Goal: Transaction & Acquisition: Book appointment/travel/reservation

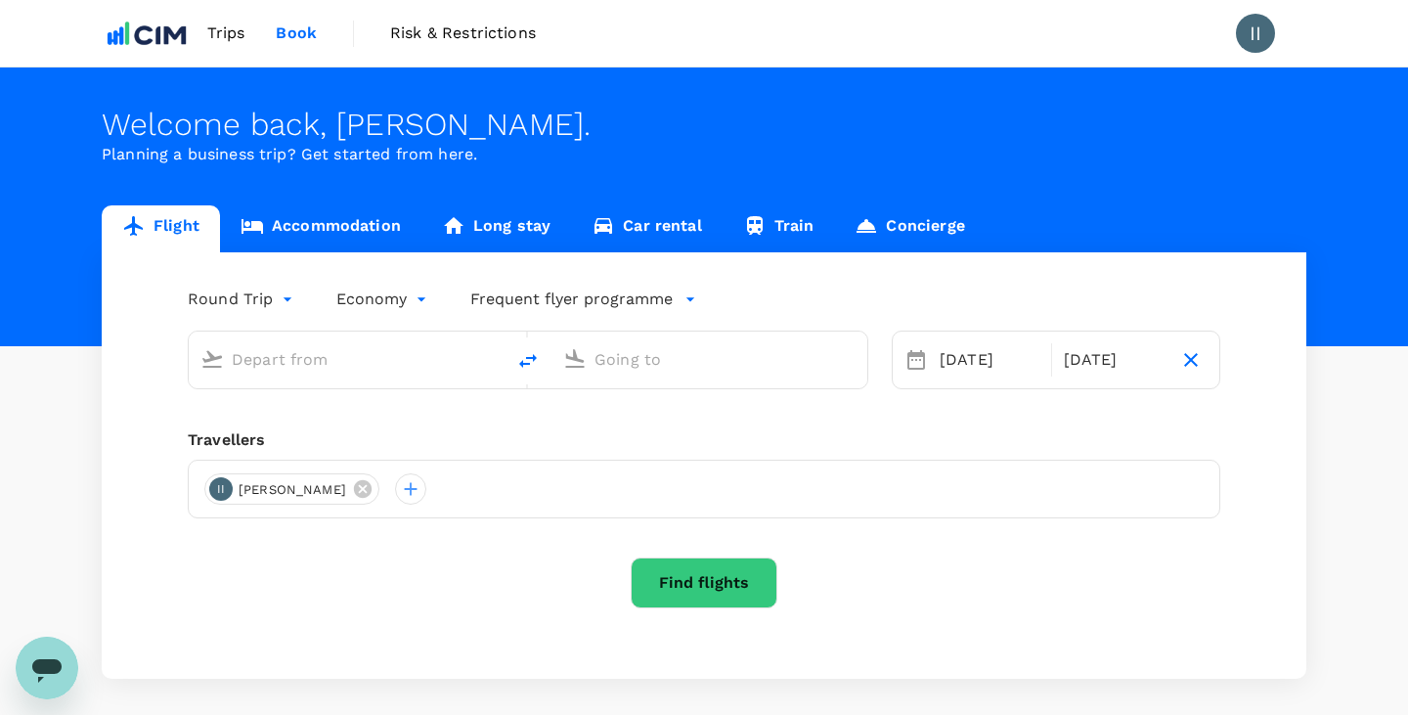
type input "Coolangatta, Australia (any)"
type input "Sydney, Australia (any)"
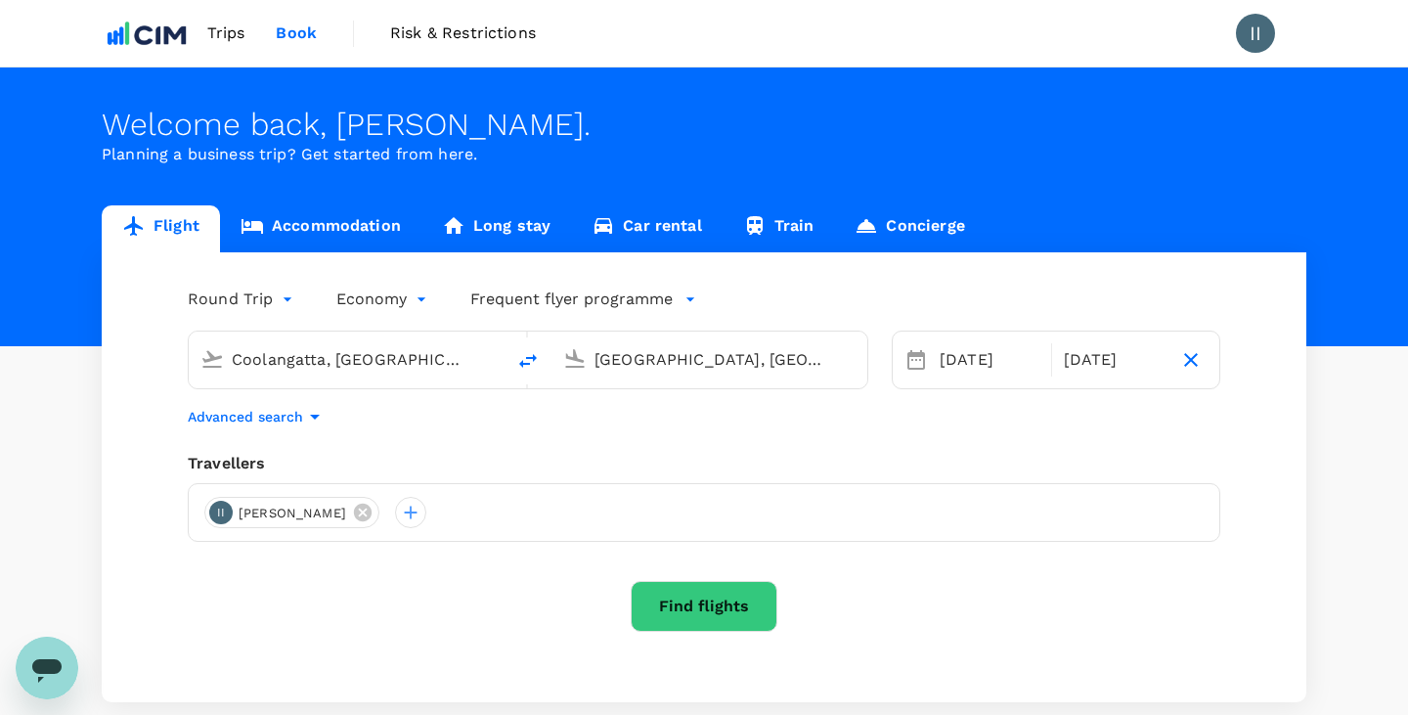
click at [343, 220] on link "Accommodation" at bounding box center [320, 228] width 201 height 47
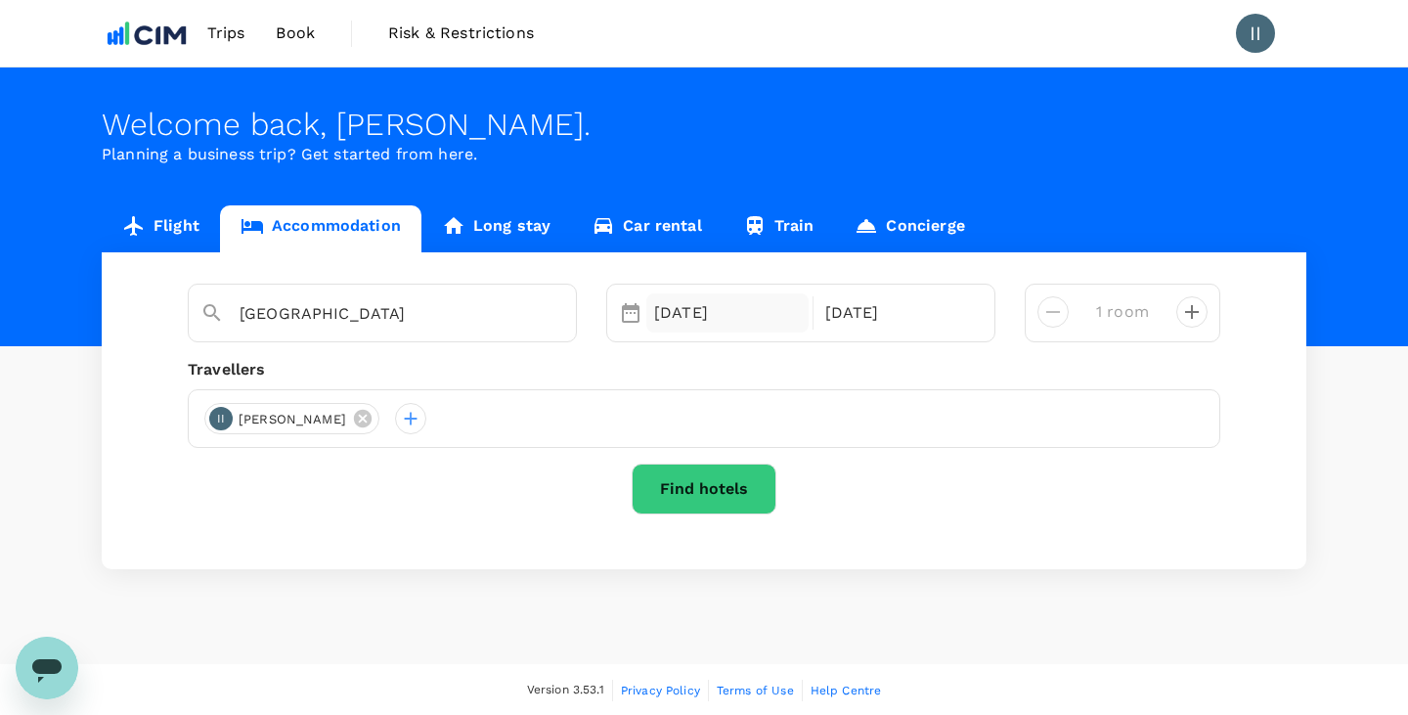
click at [692, 309] on div "30 Sep" at bounding box center [727, 312] width 162 height 39
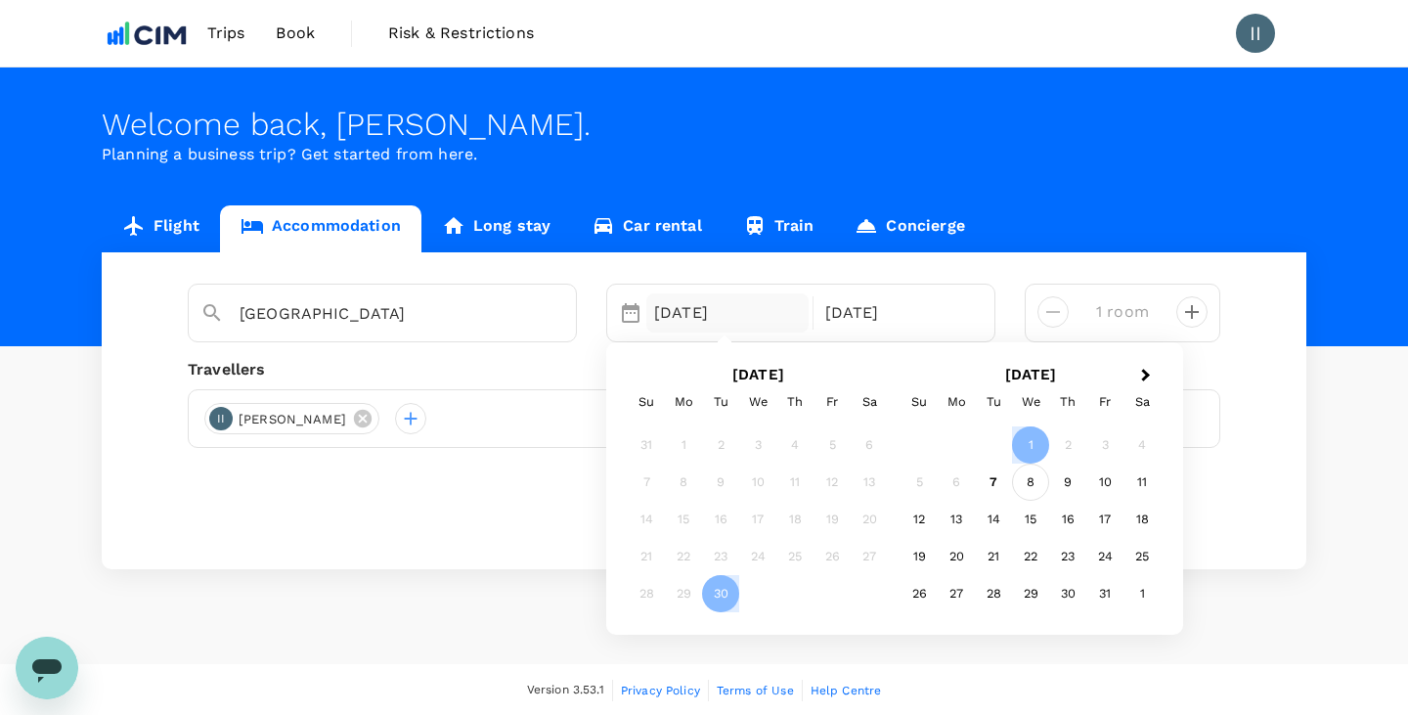
click at [1026, 488] on div "8" at bounding box center [1030, 482] width 37 height 37
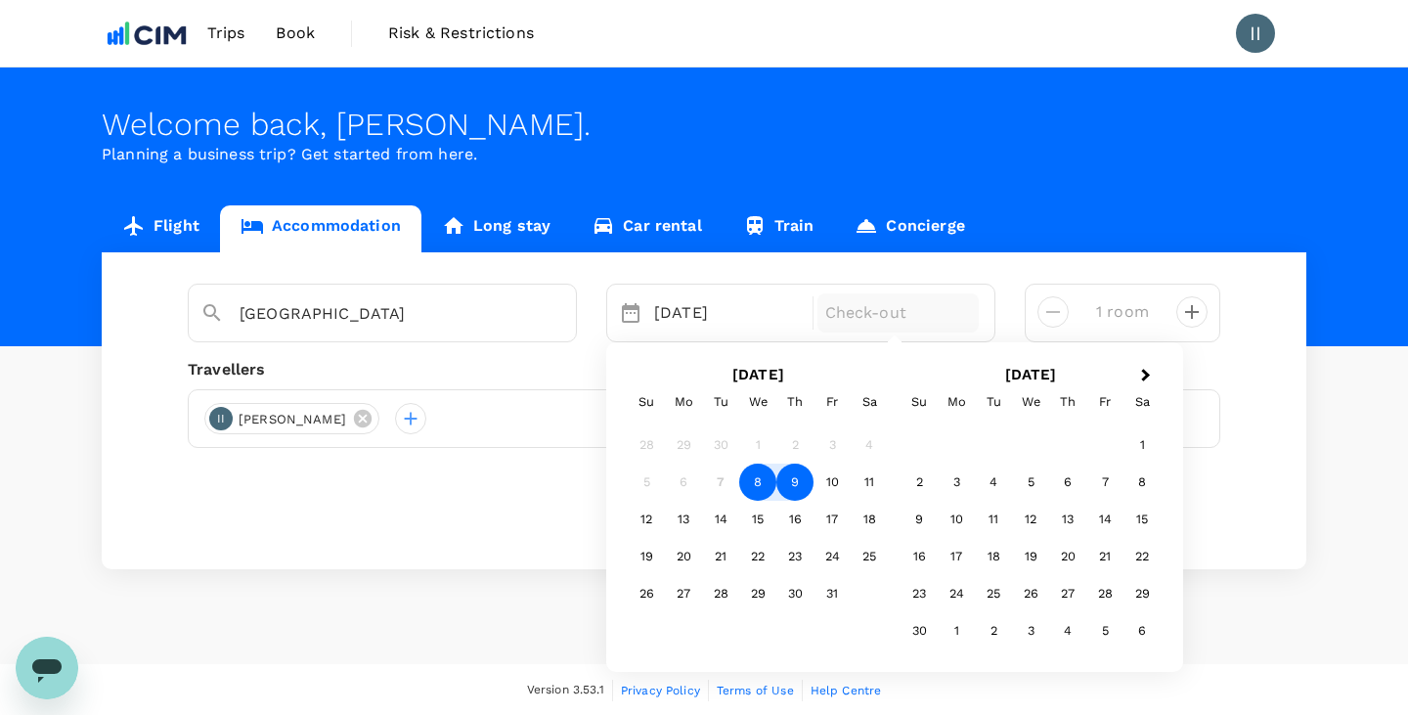
click at [797, 480] on div "9" at bounding box center [794, 482] width 37 height 37
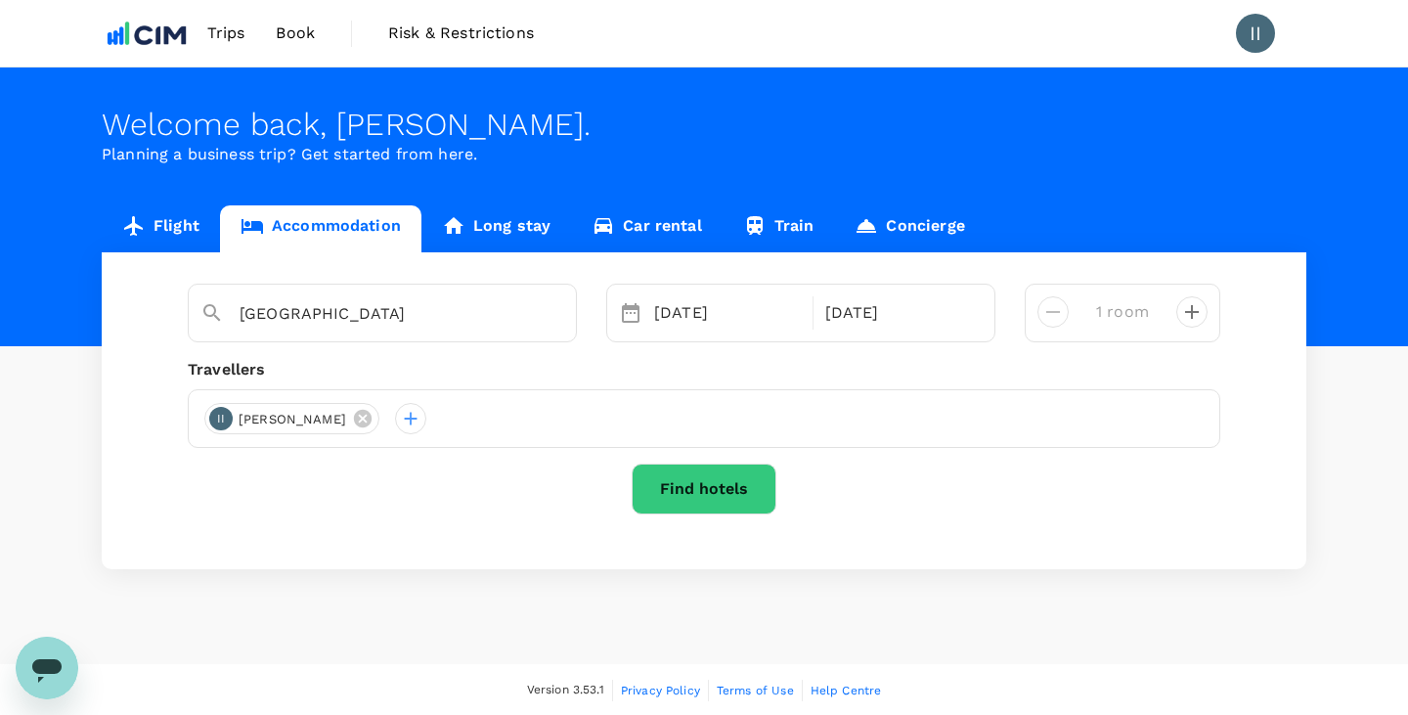
click at [698, 488] on button "Find hotels" at bounding box center [704, 488] width 145 height 51
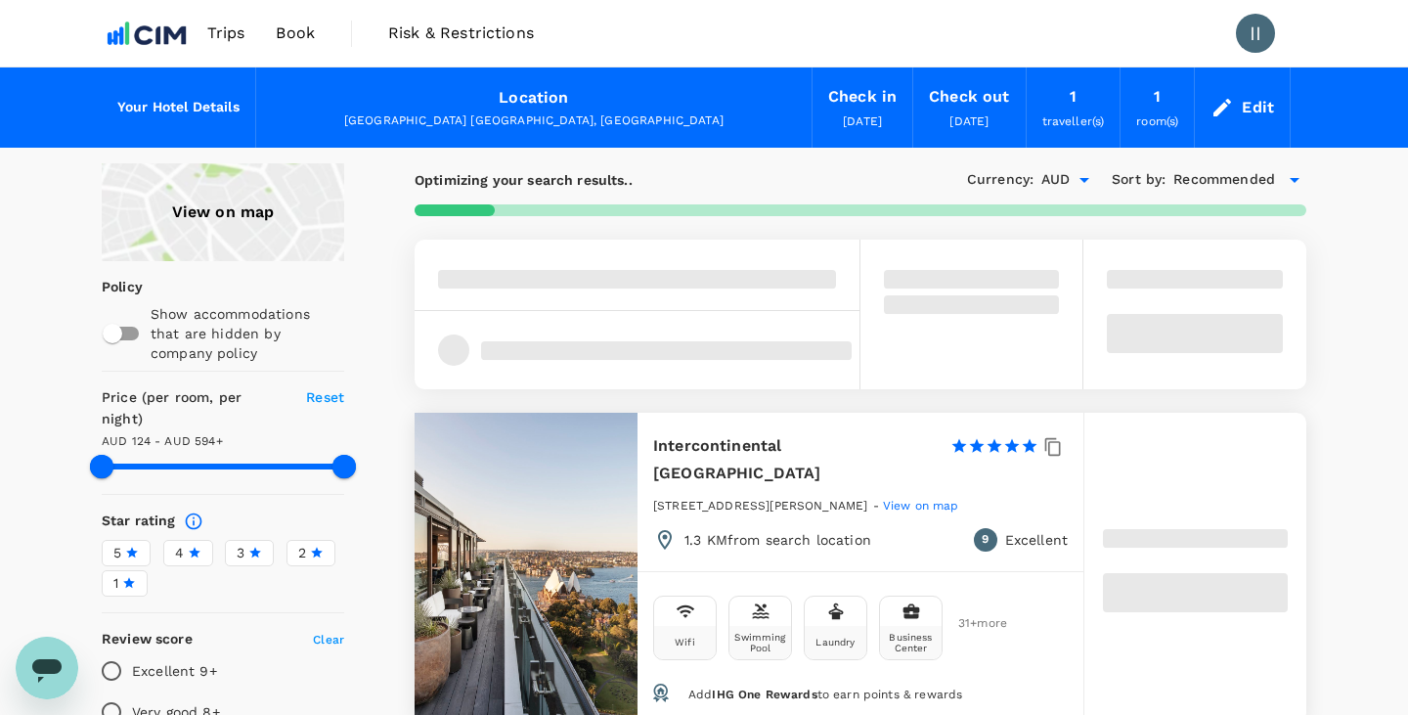
type input "593.32"
type input "AUD"
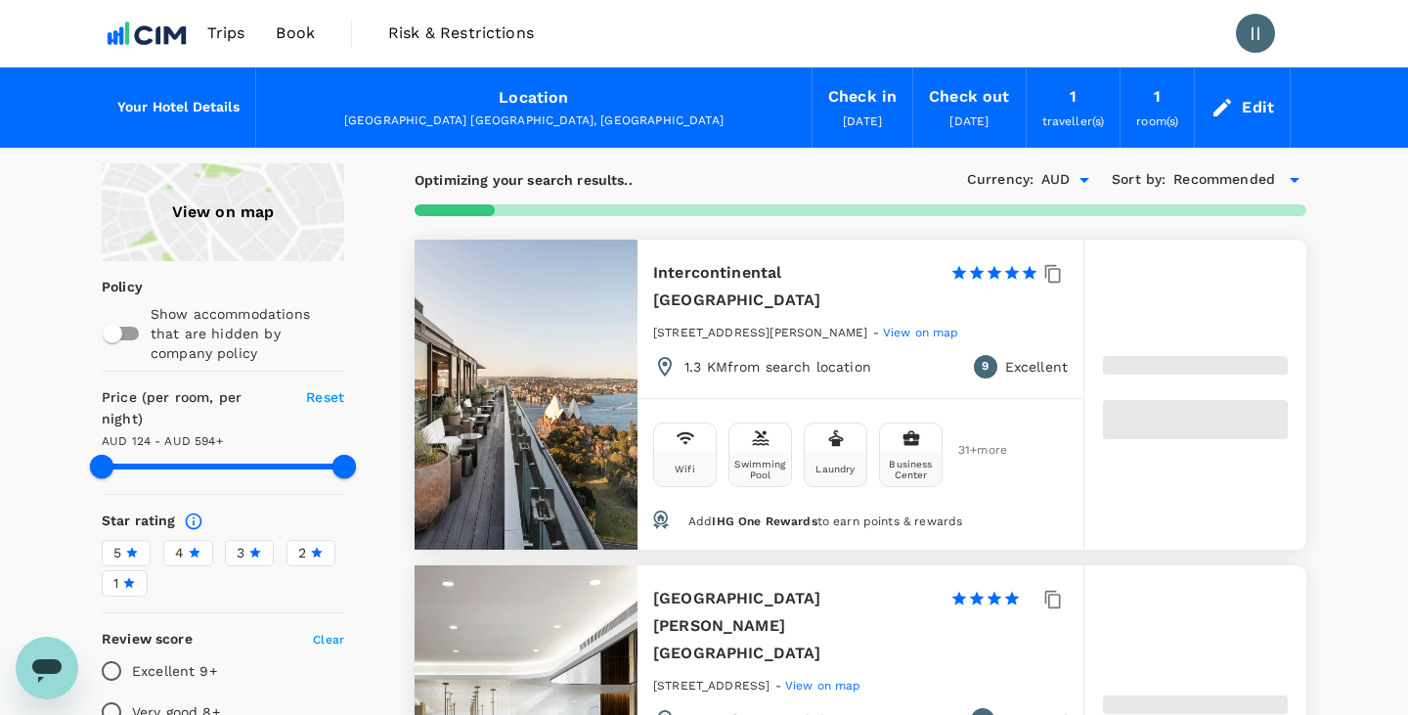
click at [270, 223] on div "View on map" at bounding box center [223, 212] width 242 height 98
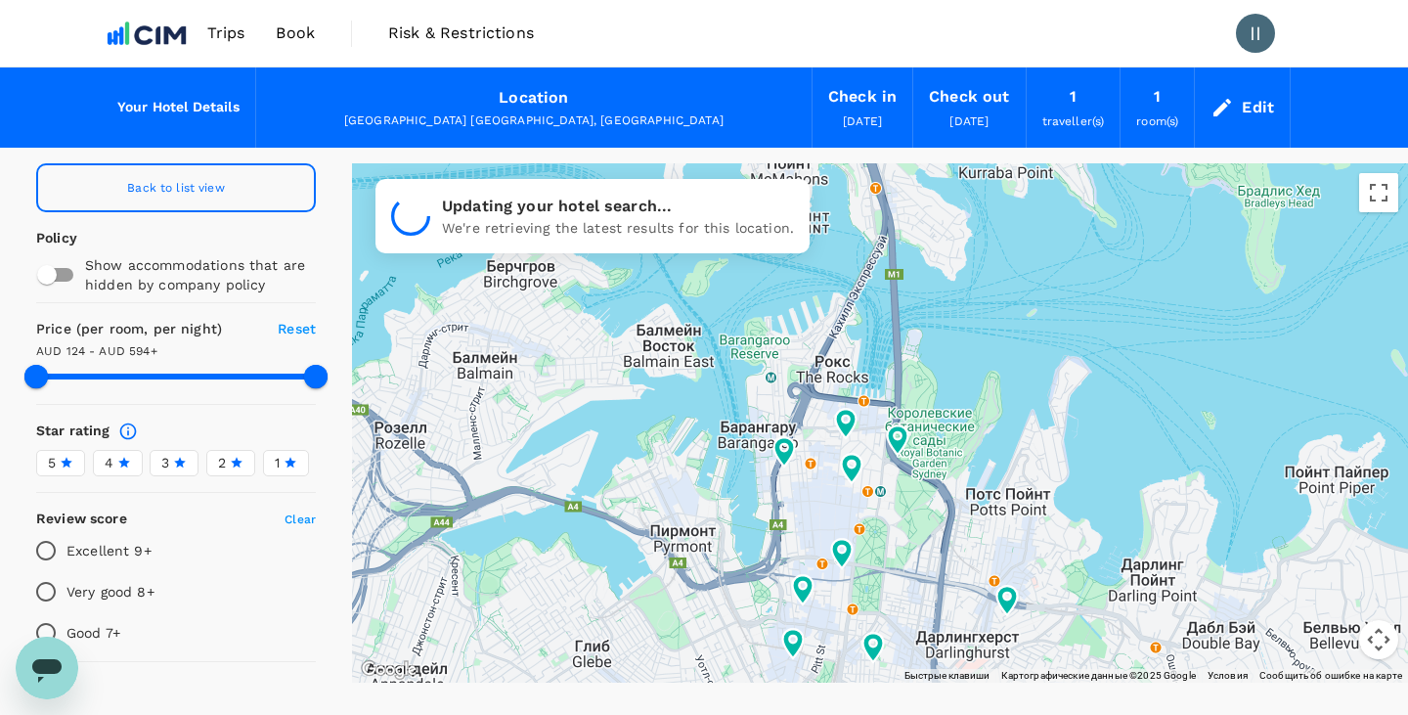
click at [811, 501] on div at bounding box center [880, 422] width 1056 height 519
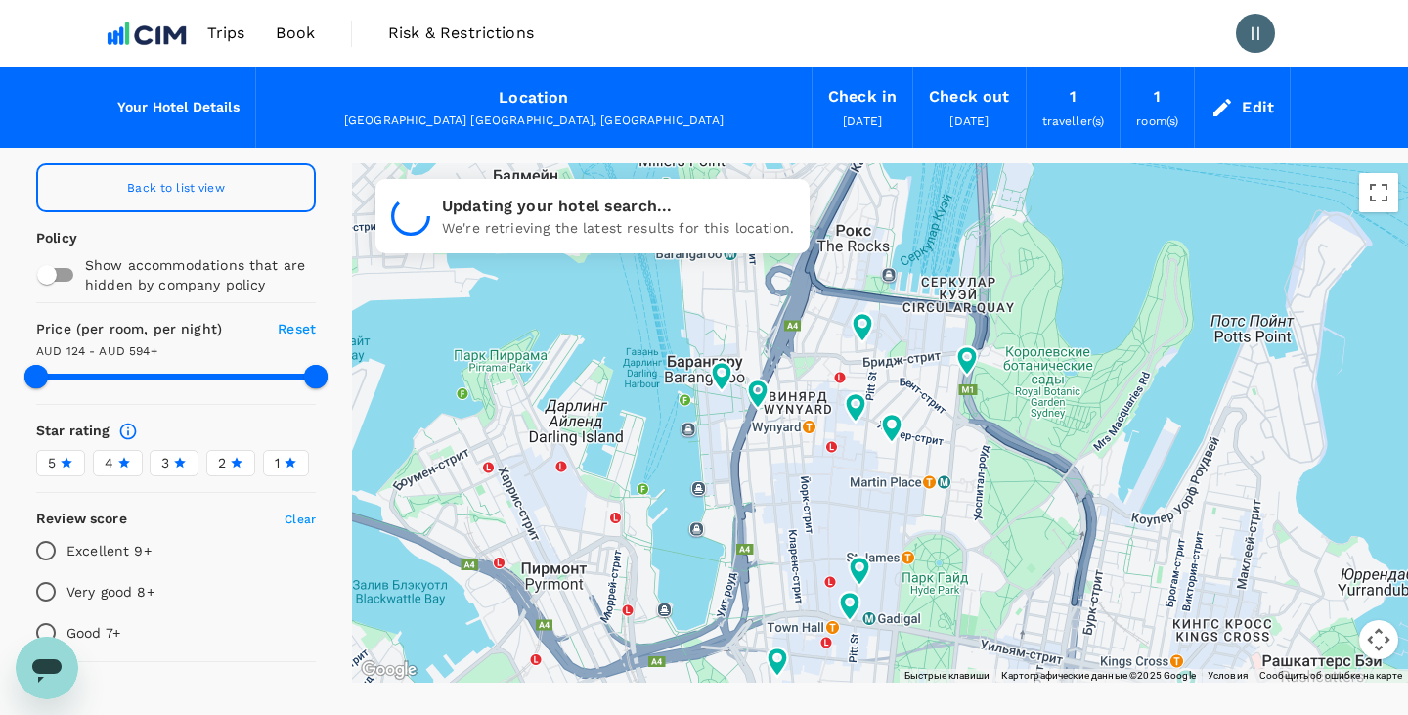
click at [804, 471] on div at bounding box center [880, 422] width 1056 height 519
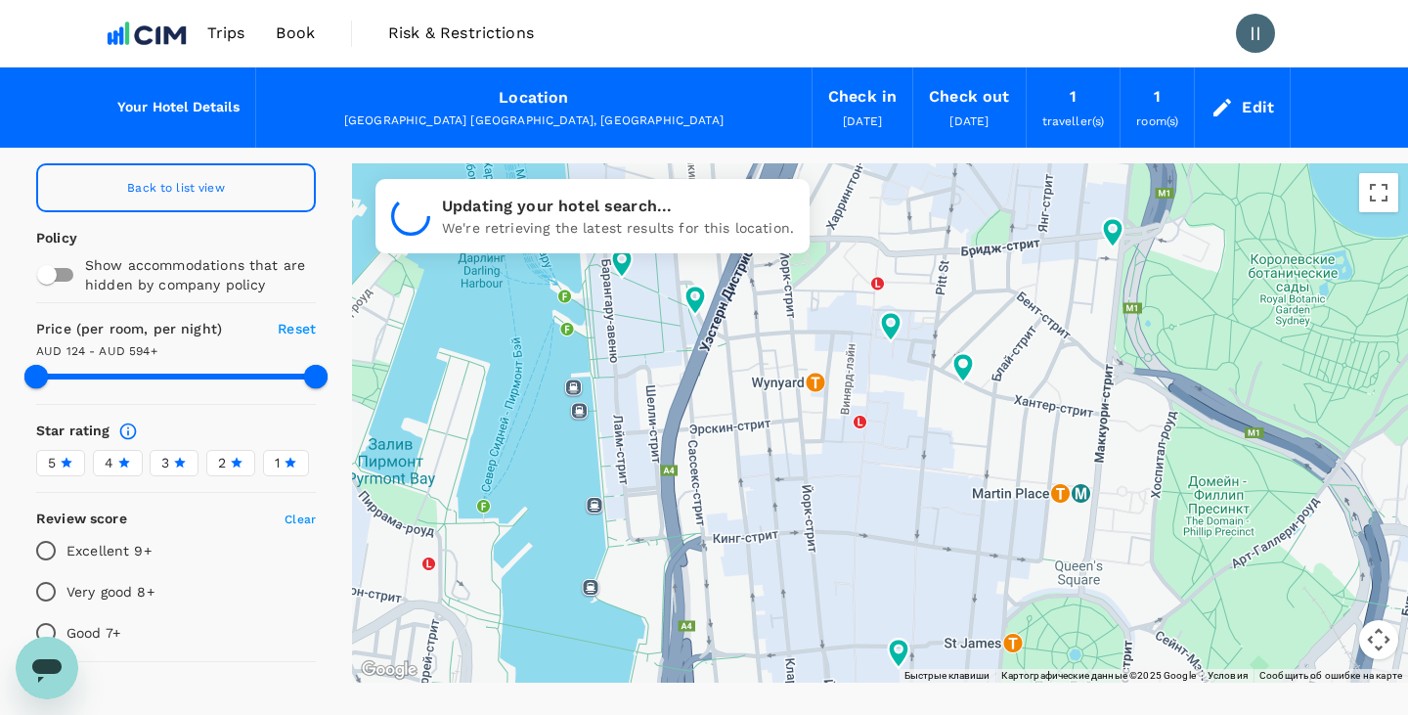
click at [736, 388] on div at bounding box center [880, 422] width 1056 height 519
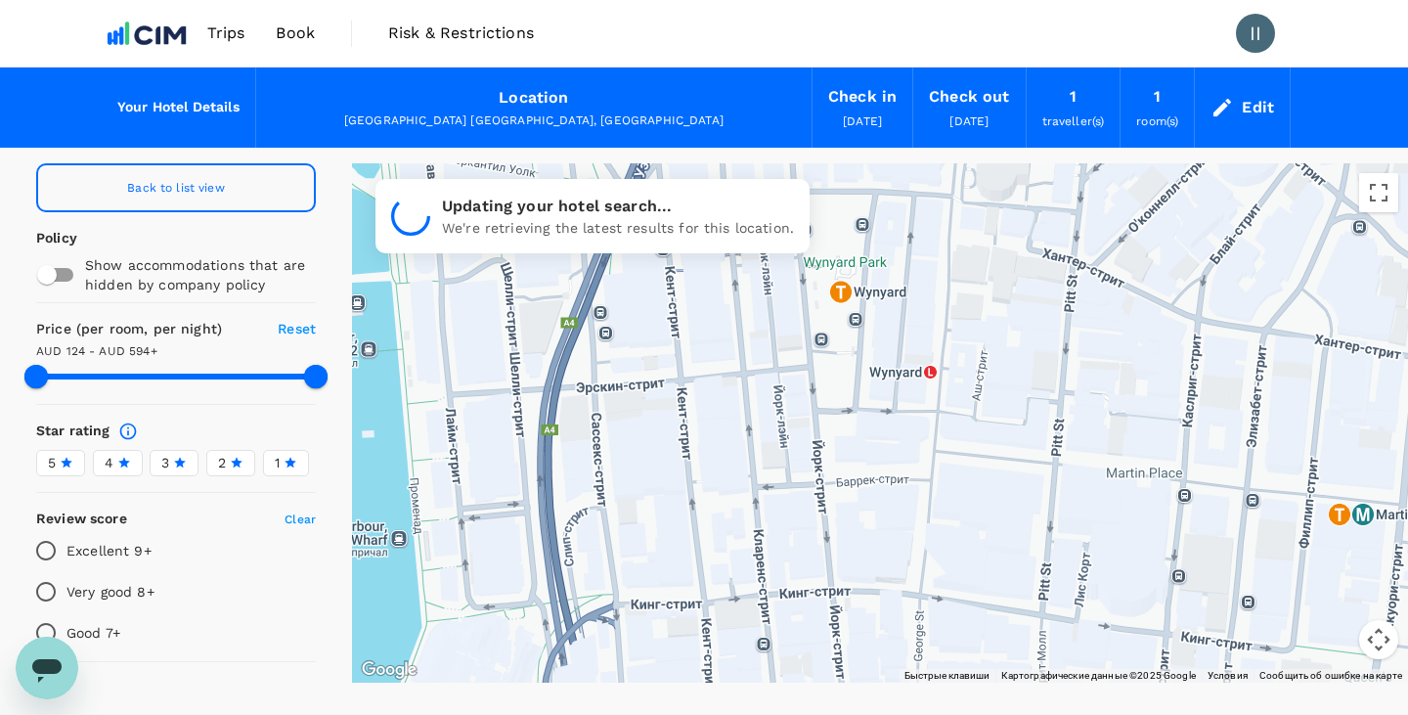
type input "593.4"
type input "43.4"
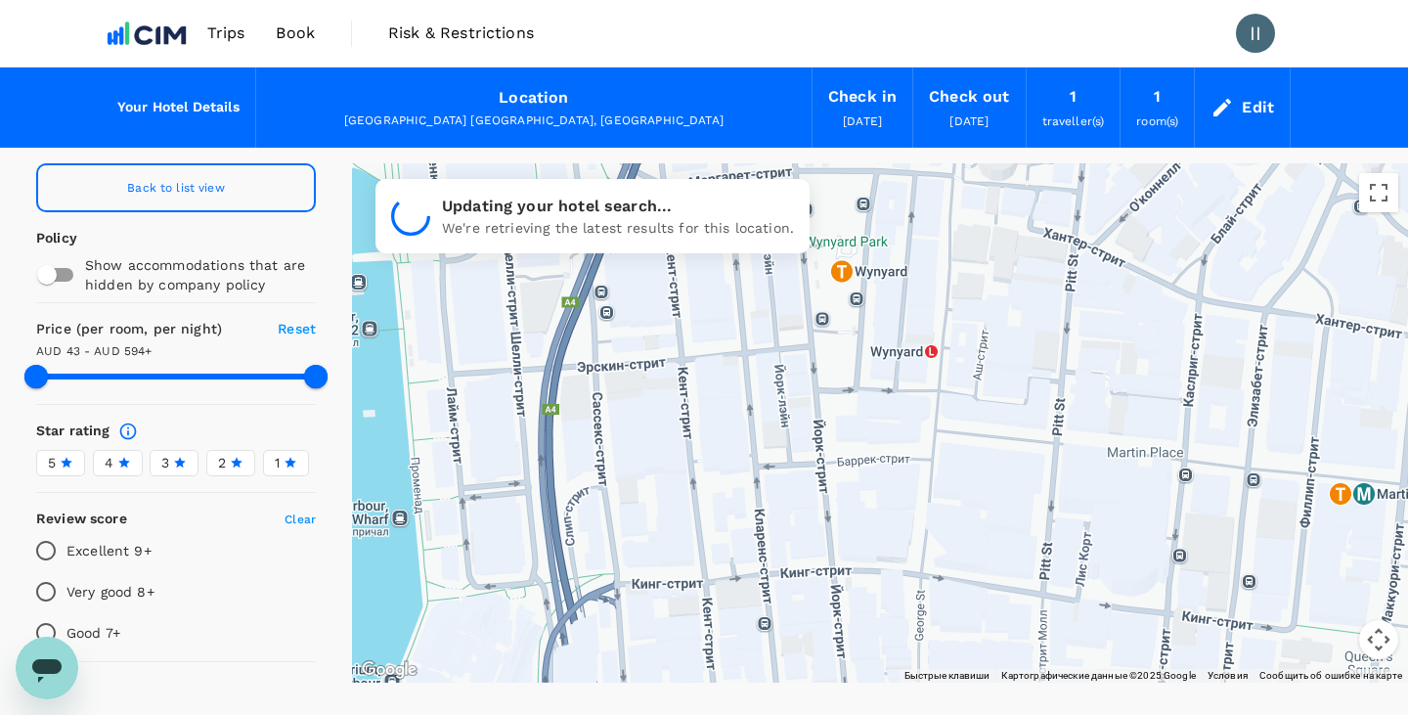
drag, startPoint x: 773, startPoint y: 415, endPoint x: 720, endPoint y: 315, distance: 113.3
click at [720, 315] on div at bounding box center [880, 422] width 1056 height 519
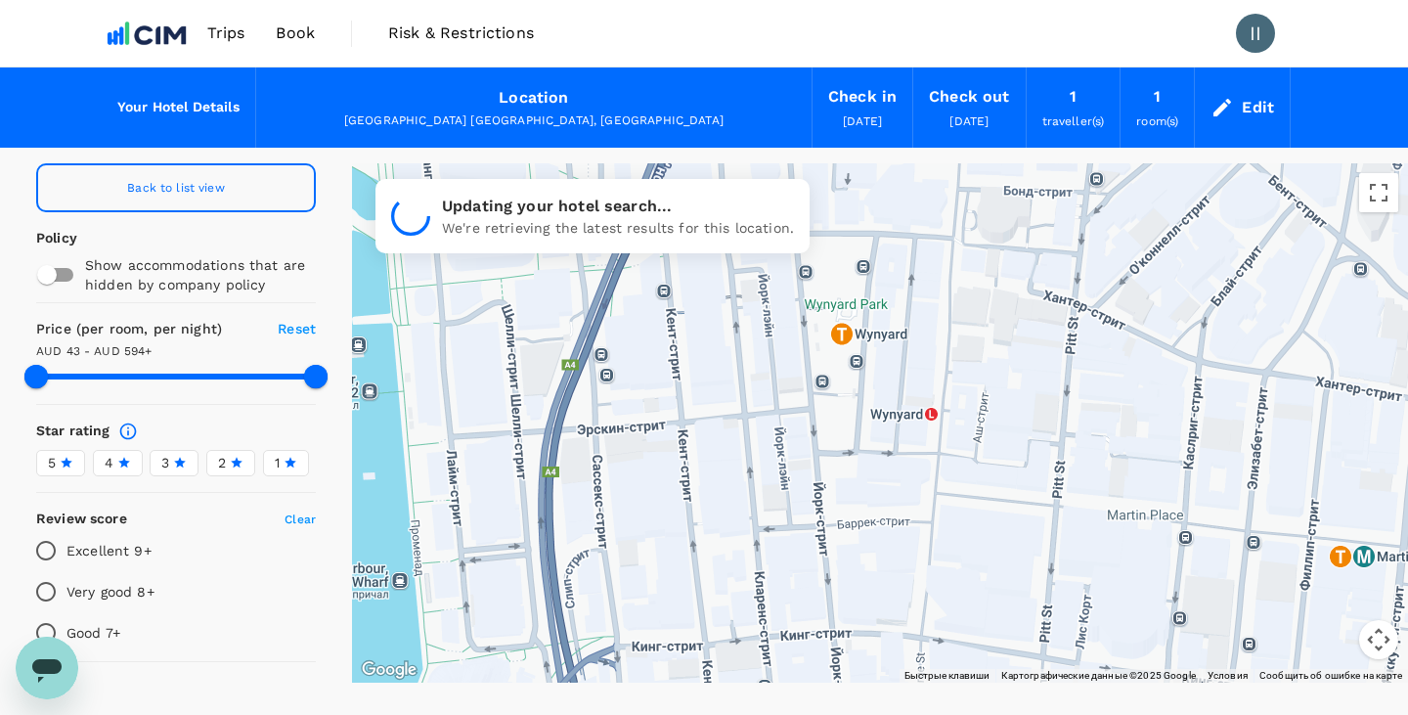
drag, startPoint x: 776, startPoint y: 397, endPoint x: 776, endPoint y: 464, distance: 67.5
click at [776, 464] on div at bounding box center [880, 422] width 1056 height 519
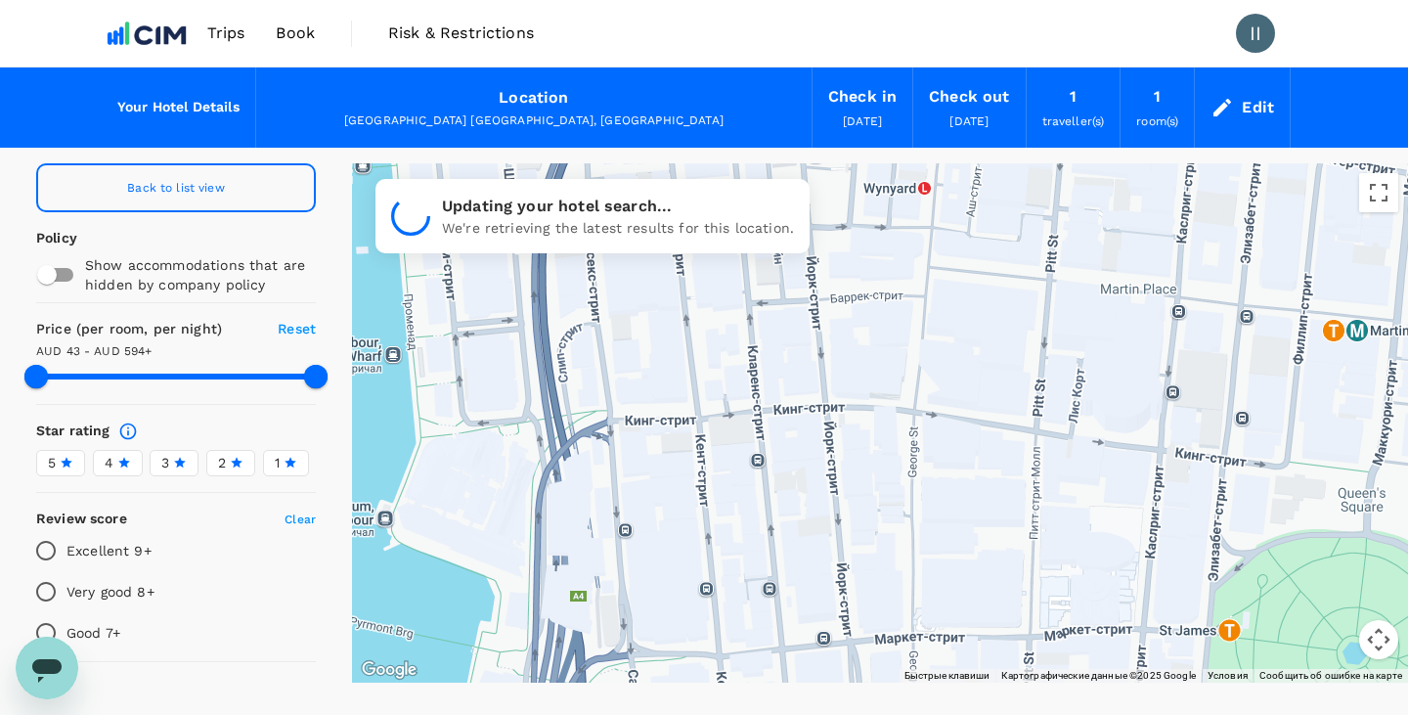
drag, startPoint x: 734, startPoint y: 573, endPoint x: 727, endPoint y: 345, distance: 227.9
click at [727, 345] on div at bounding box center [880, 422] width 1056 height 519
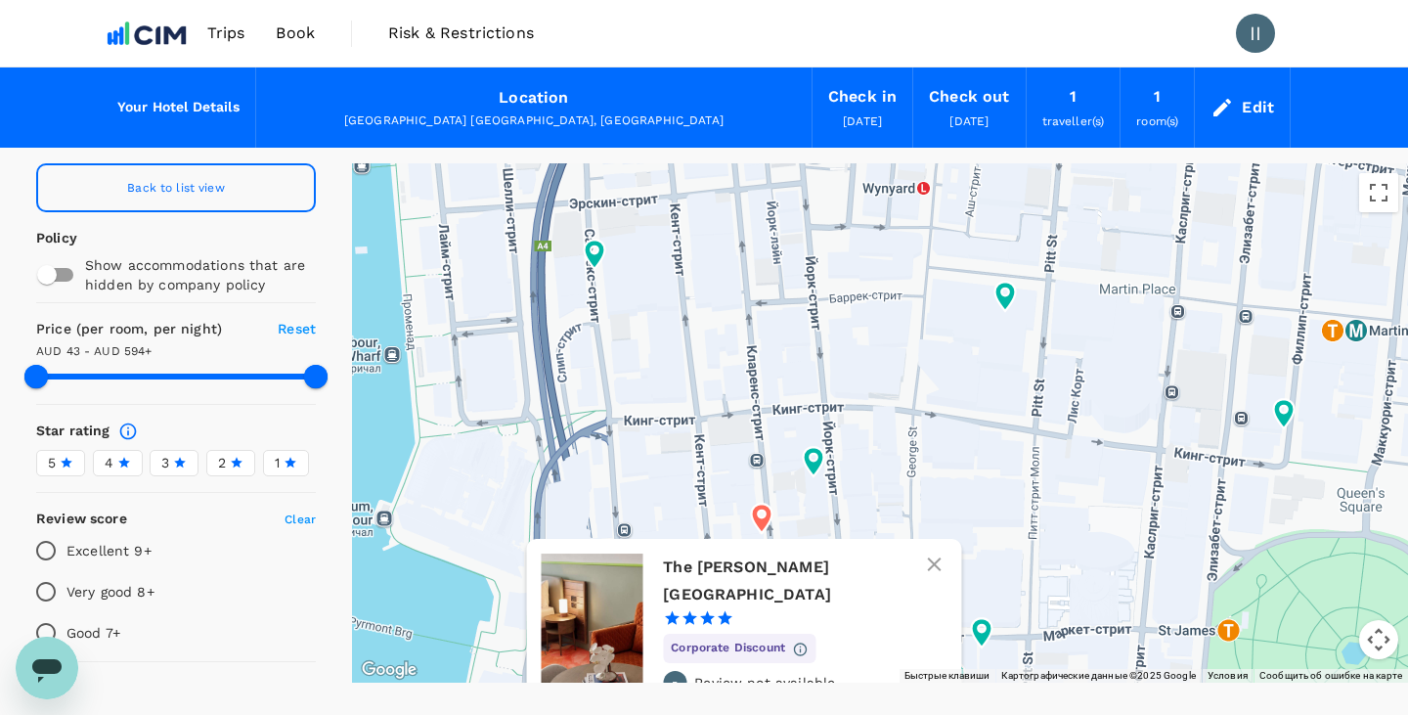
click at [763, 518] on icon at bounding box center [762, 518] width 21 height 29
click at [769, 567] on h6 "The [PERSON_NAME][GEOGRAPHIC_DATA]" at bounding box center [797, 580] width 268 height 55
type input "593.4"
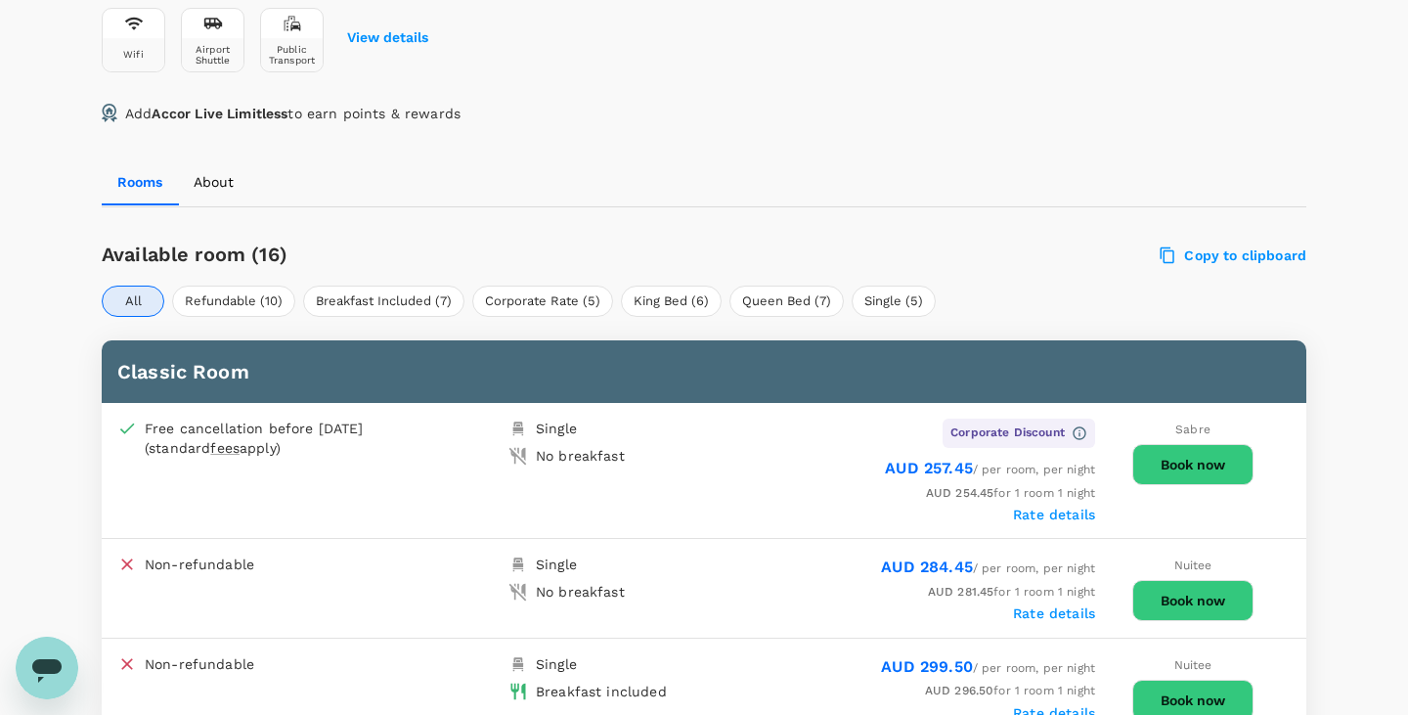
scroll to position [774, 0]
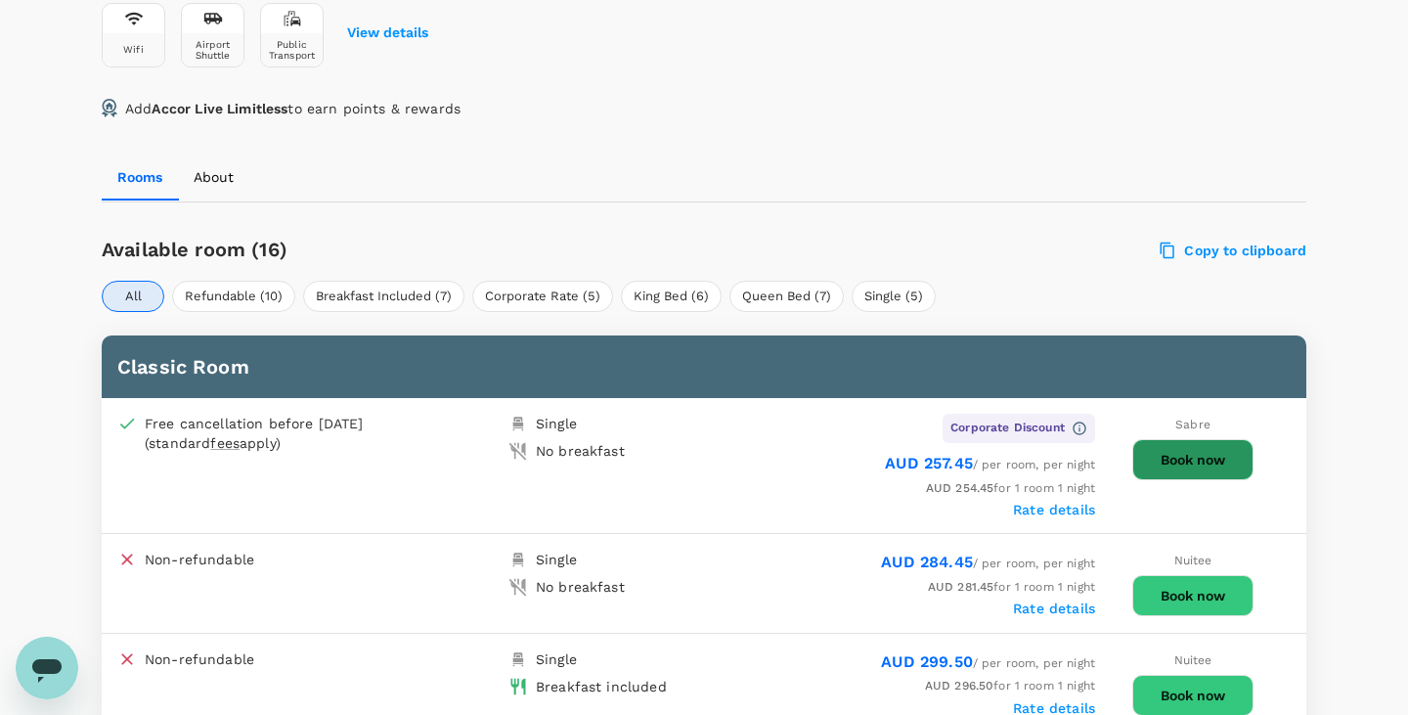
click at [1176, 459] on button "Book now" at bounding box center [1192, 459] width 121 height 41
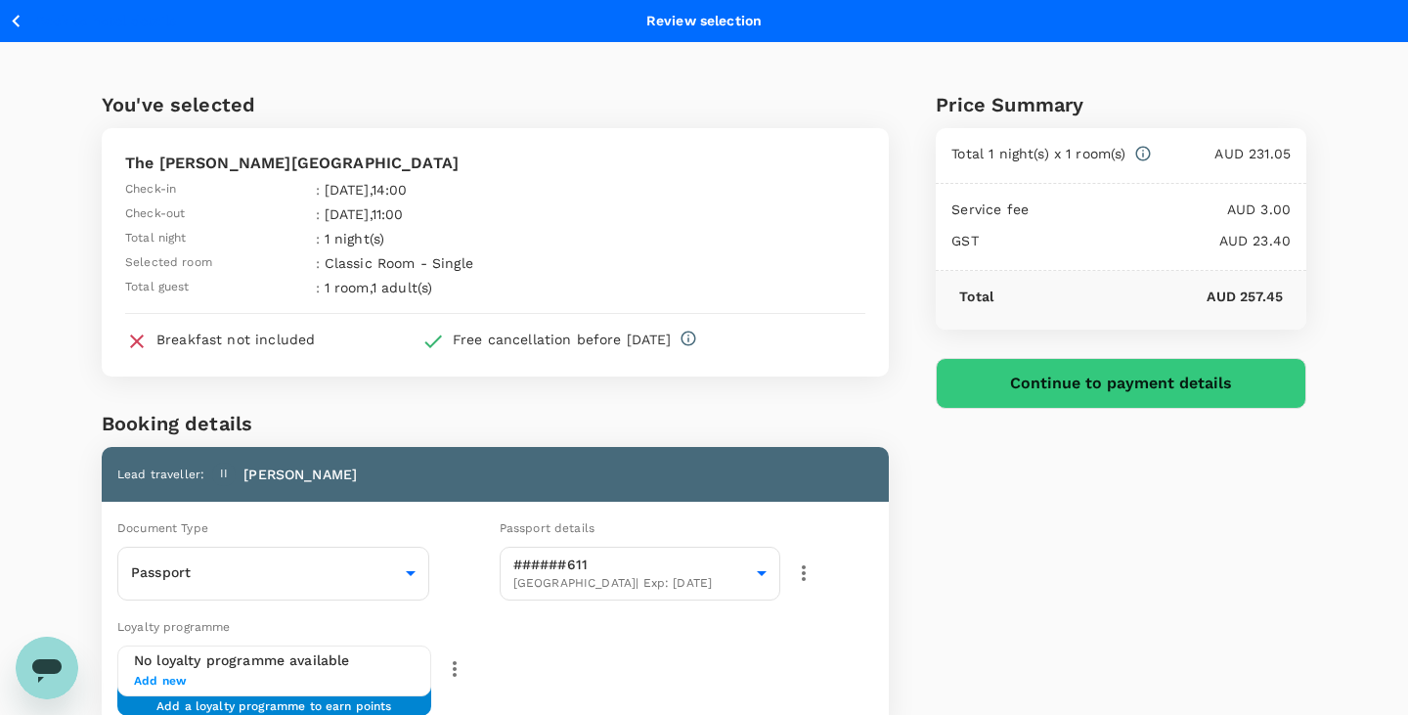
click at [1041, 381] on button "Continue to payment details" at bounding box center [1121, 383] width 371 height 51
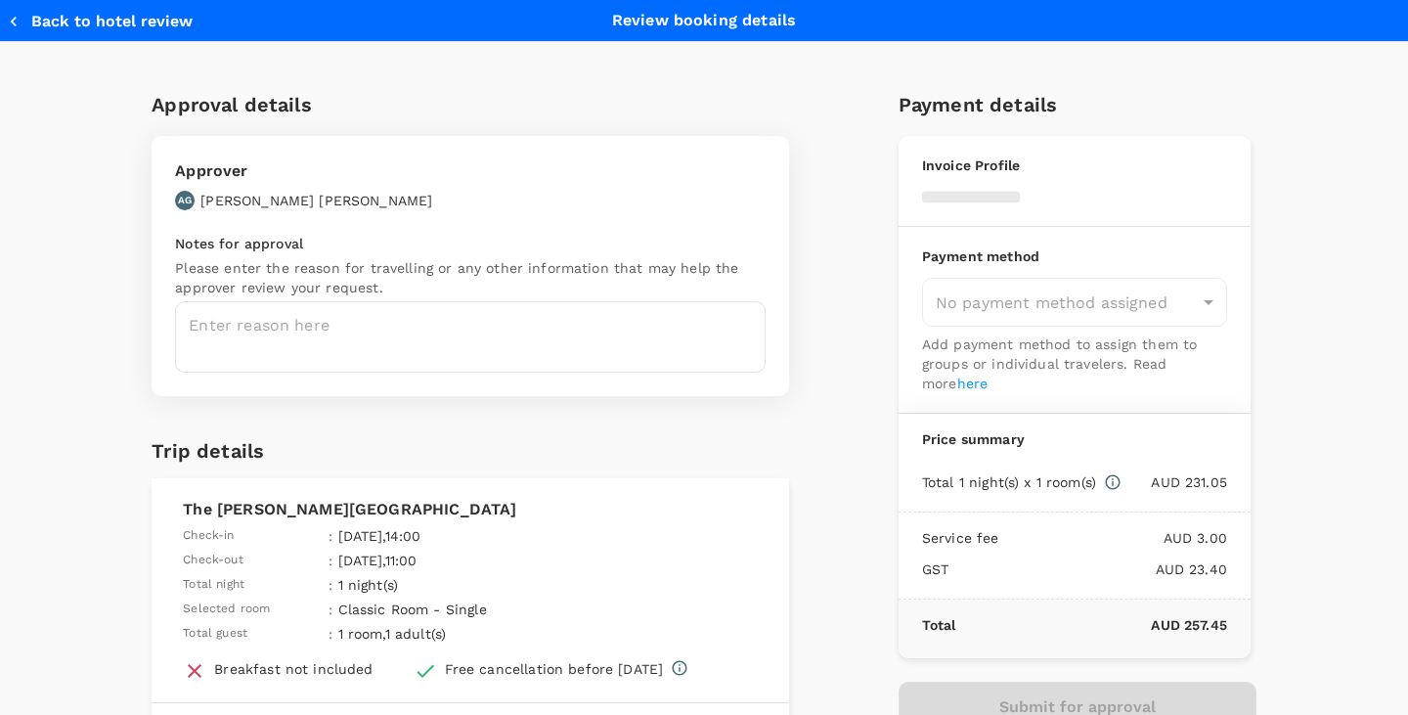
type input "9d51951c-1a73-4063-93b0-e8c00ed88a55"
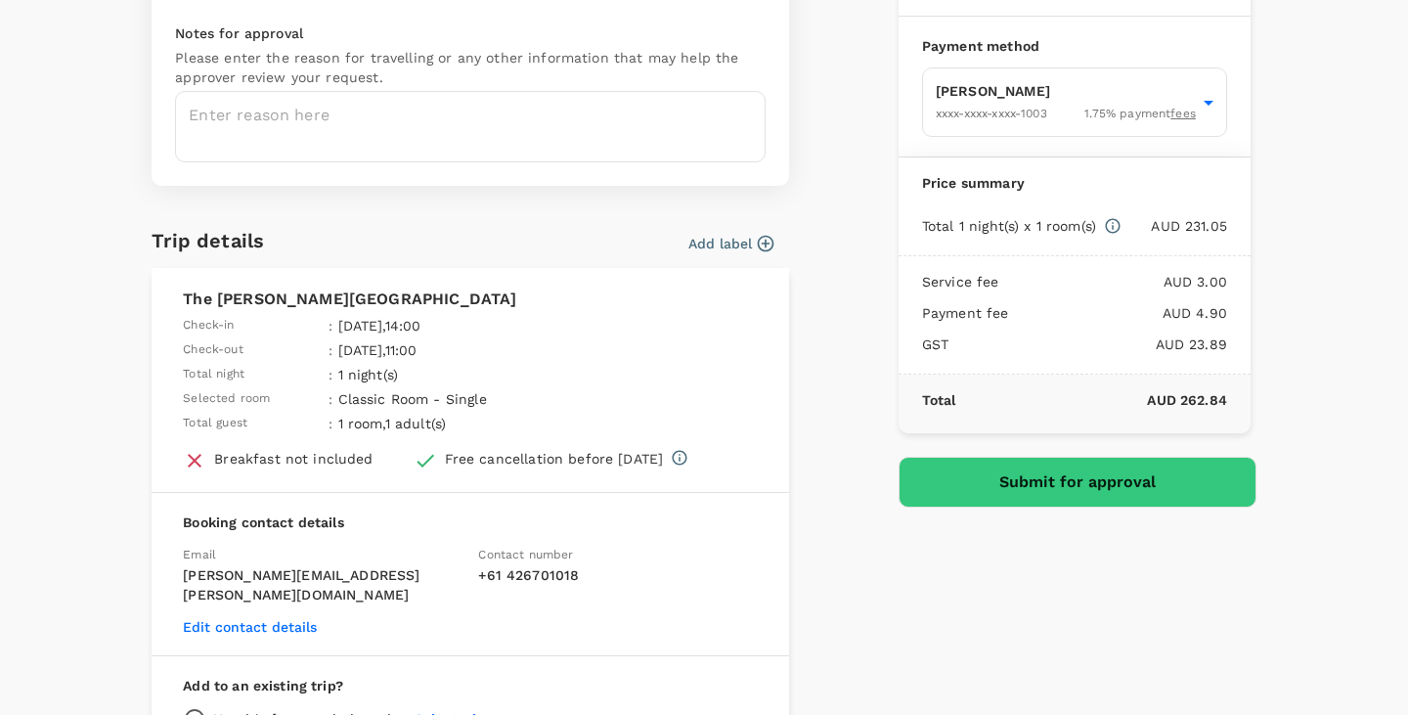
scroll to position [205, 0]
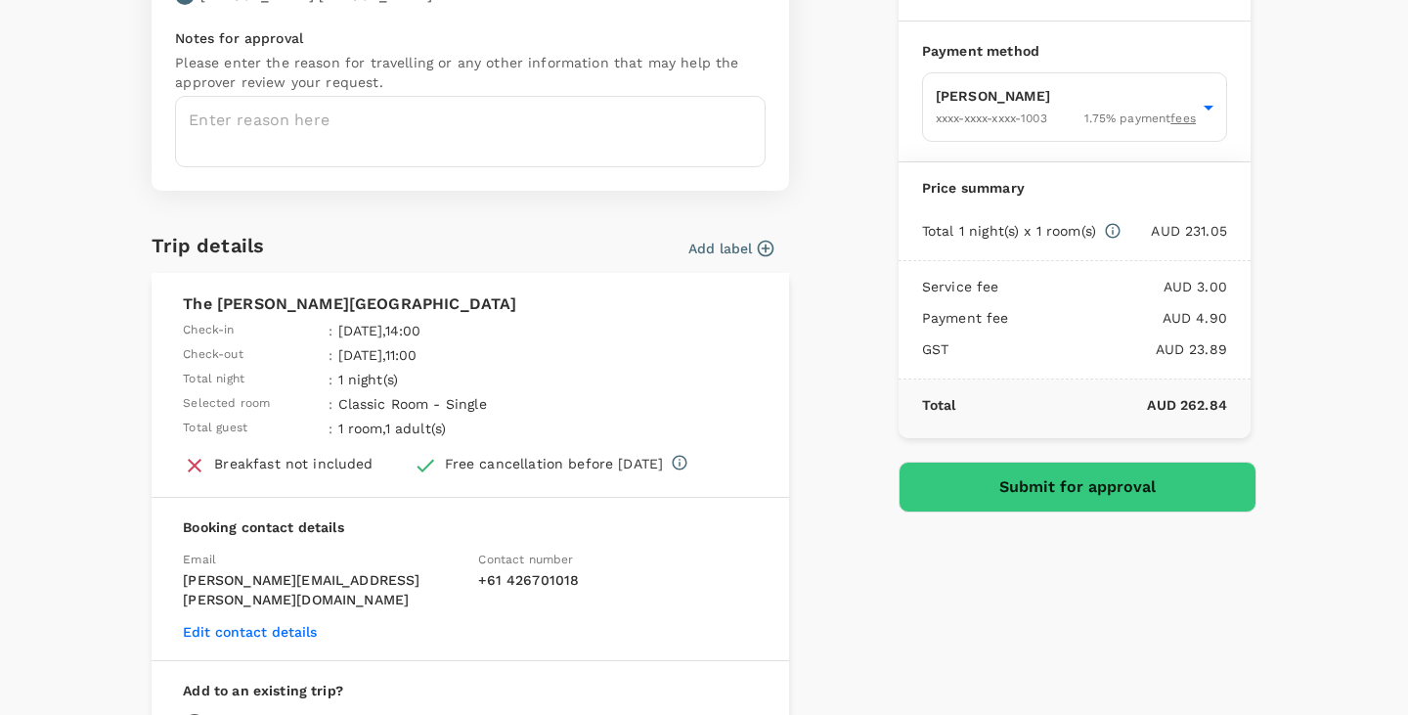
click at [992, 469] on button "Submit for approval" at bounding box center [1078, 487] width 358 height 51
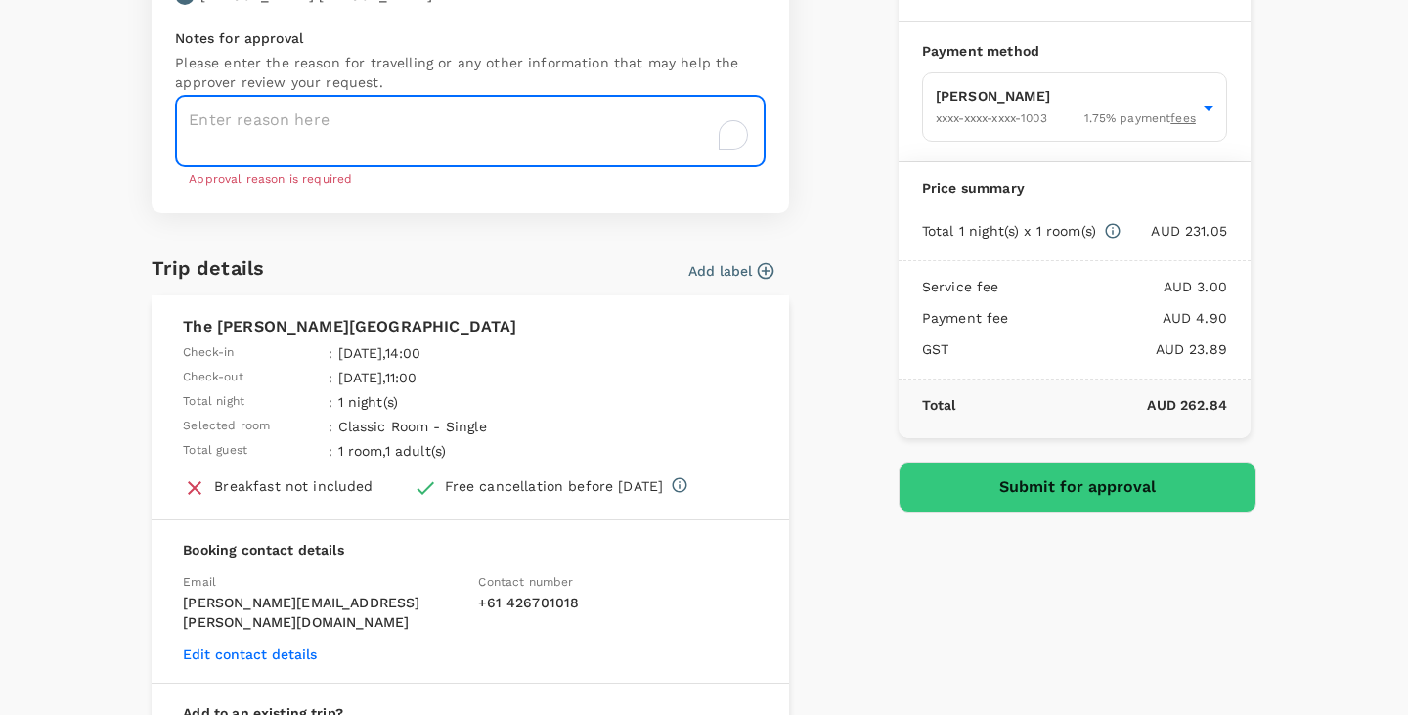
click at [373, 144] on textarea "To enrich screen reader interactions, please activate Accessibility in Grammarl…" at bounding box center [470, 131] width 591 height 71
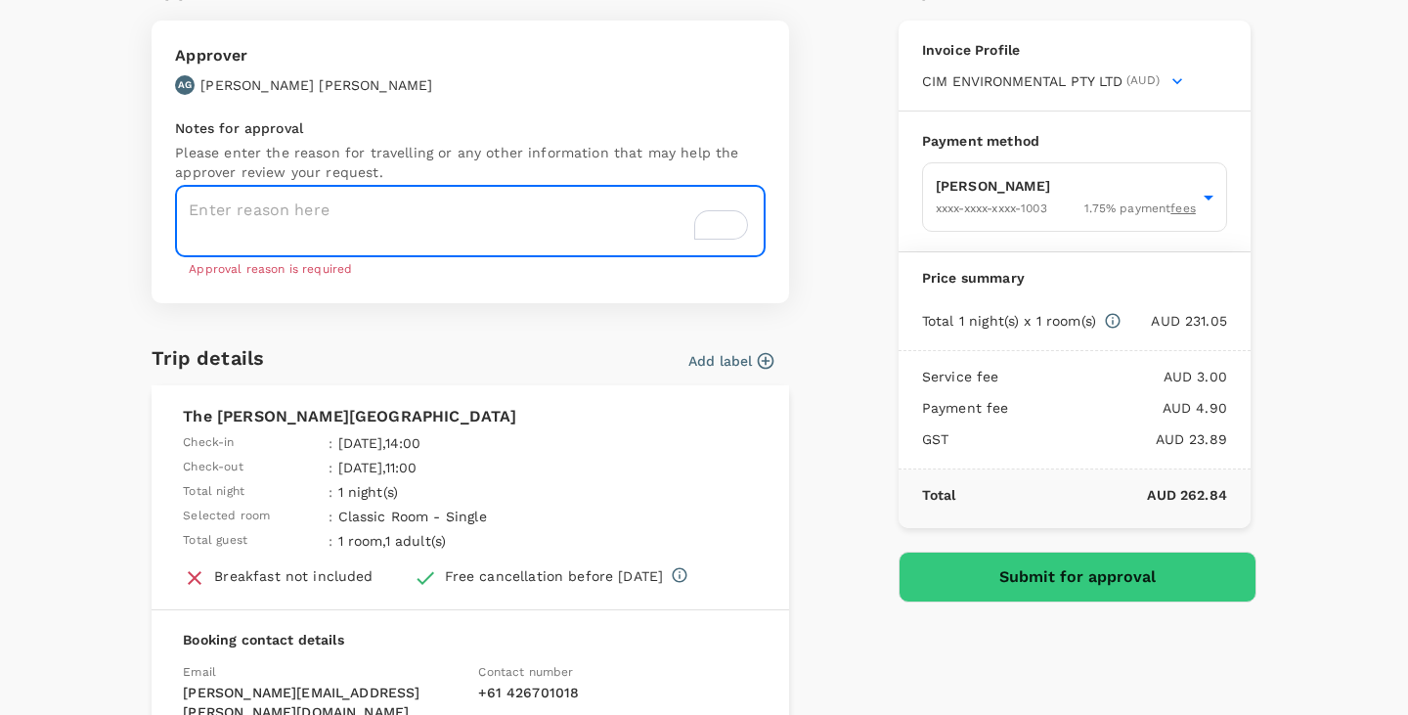
scroll to position [19, 0]
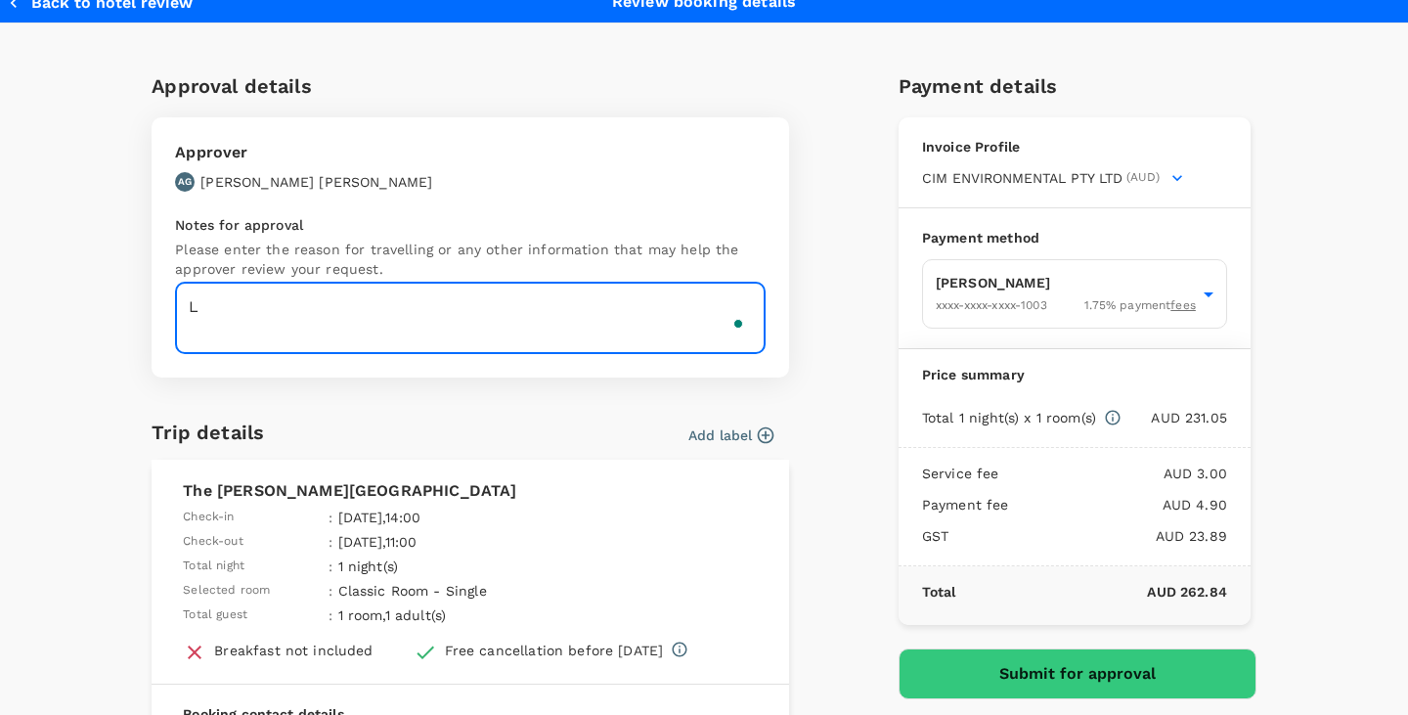
type textarea "L"
type textarea "u"
type textarea "quarterly ELT meeting"
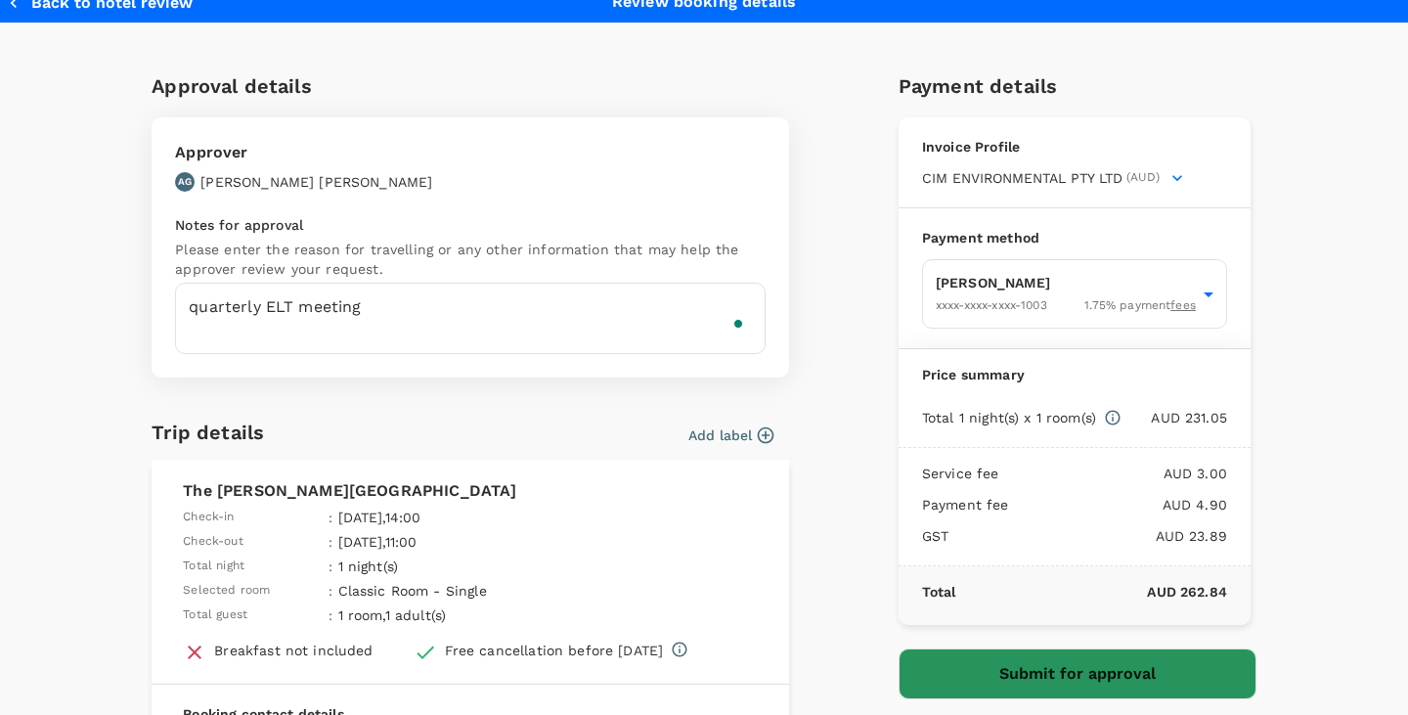
click at [968, 680] on button "Submit for approval" at bounding box center [1078, 673] width 358 height 51
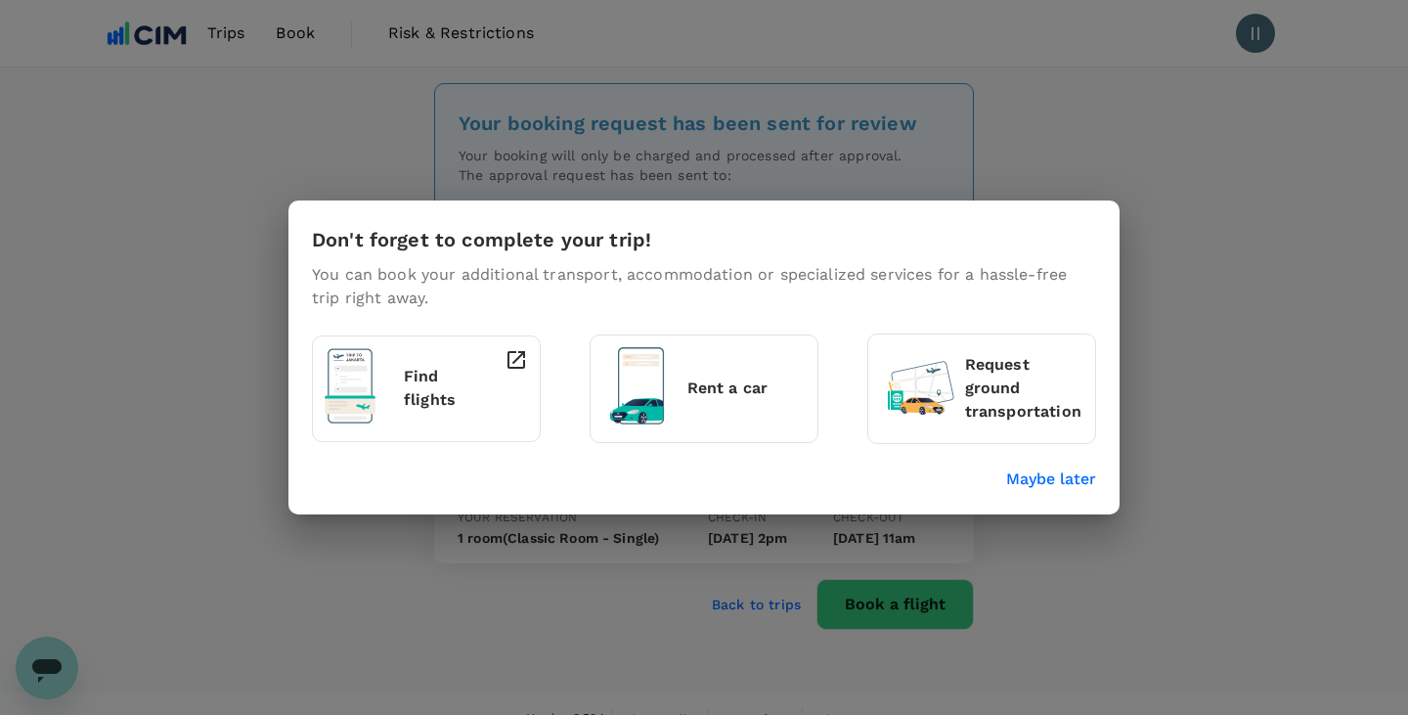
click at [1066, 478] on p "Maybe later" at bounding box center [1051, 478] width 90 height 23
